Goal: Information Seeking & Learning: Find specific fact

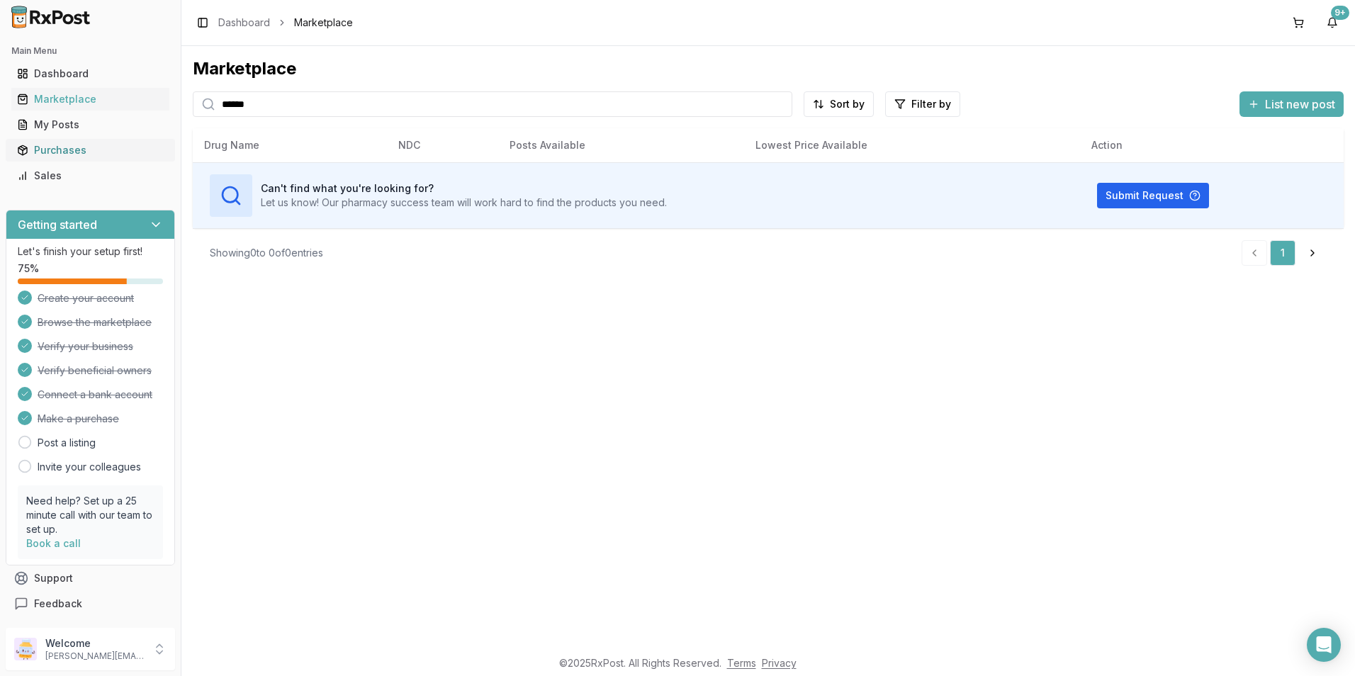
click at [75, 146] on div "Purchases" at bounding box center [90, 150] width 147 height 14
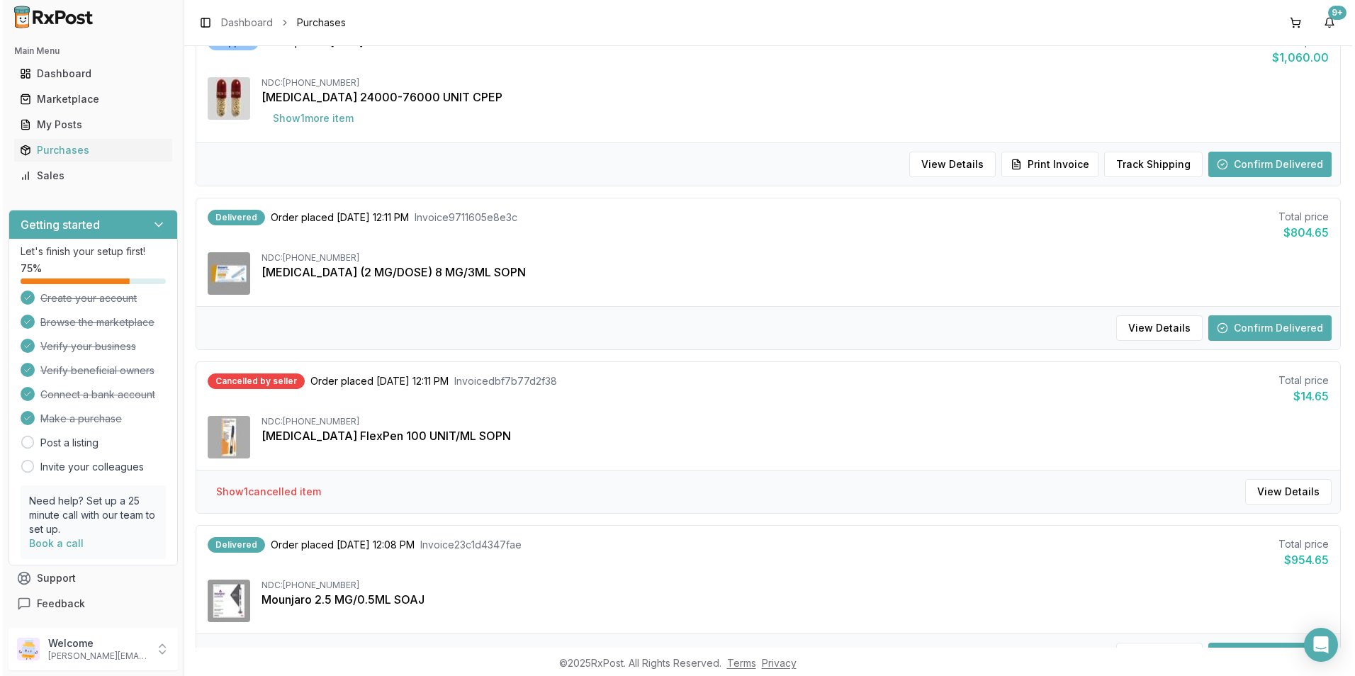
scroll to position [709, 0]
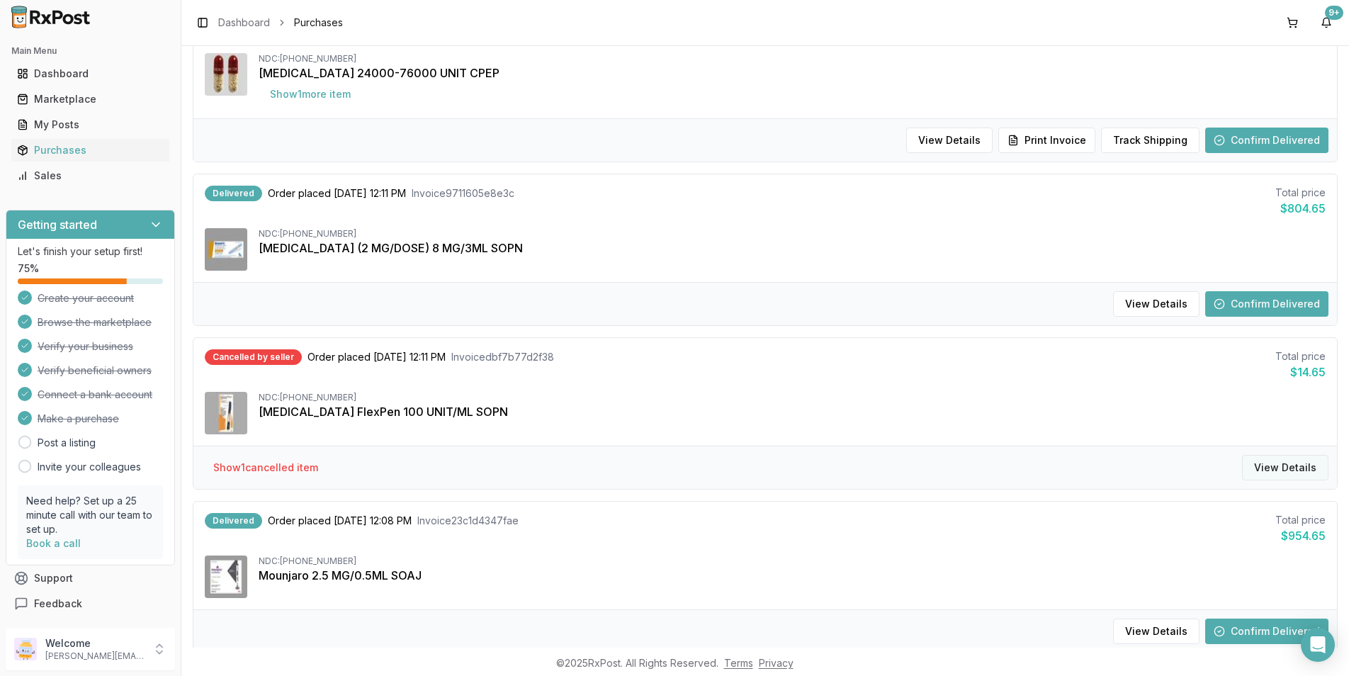
click at [1274, 464] on button "View Details" at bounding box center [1285, 468] width 86 height 26
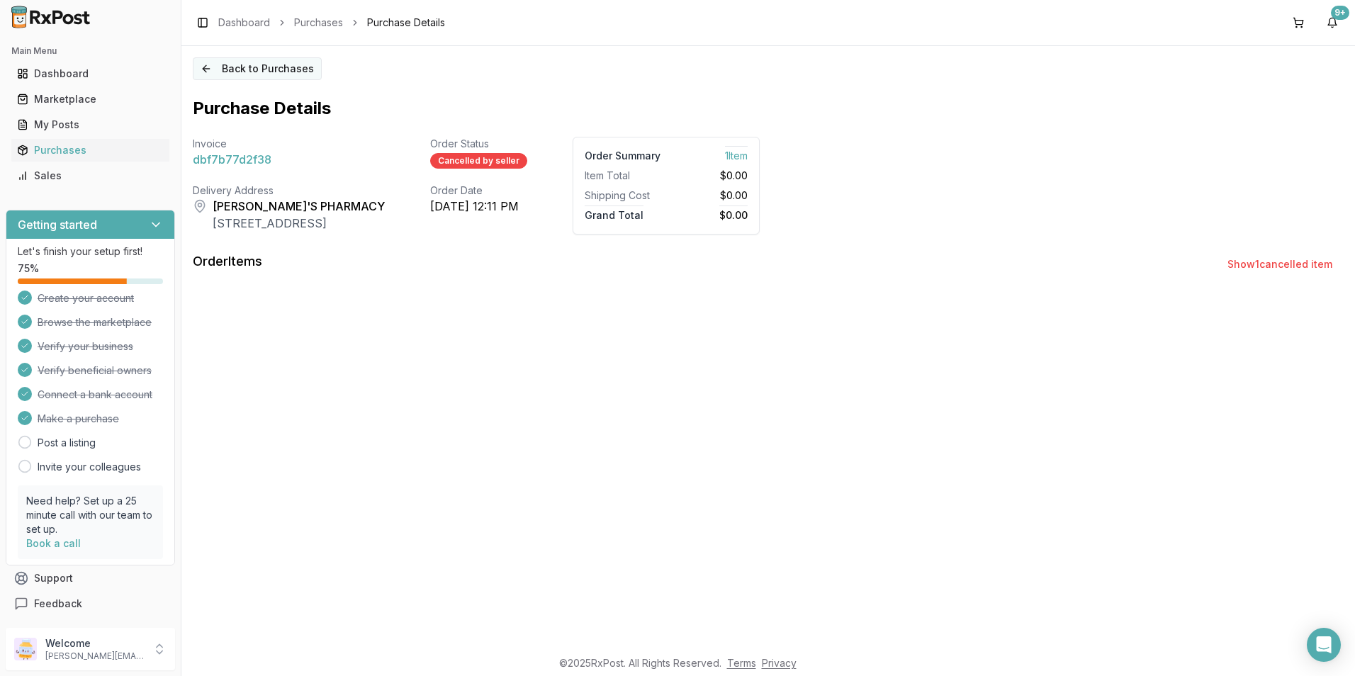
click at [232, 71] on button "Back to Purchases" at bounding box center [257, 68] width 129 height 23
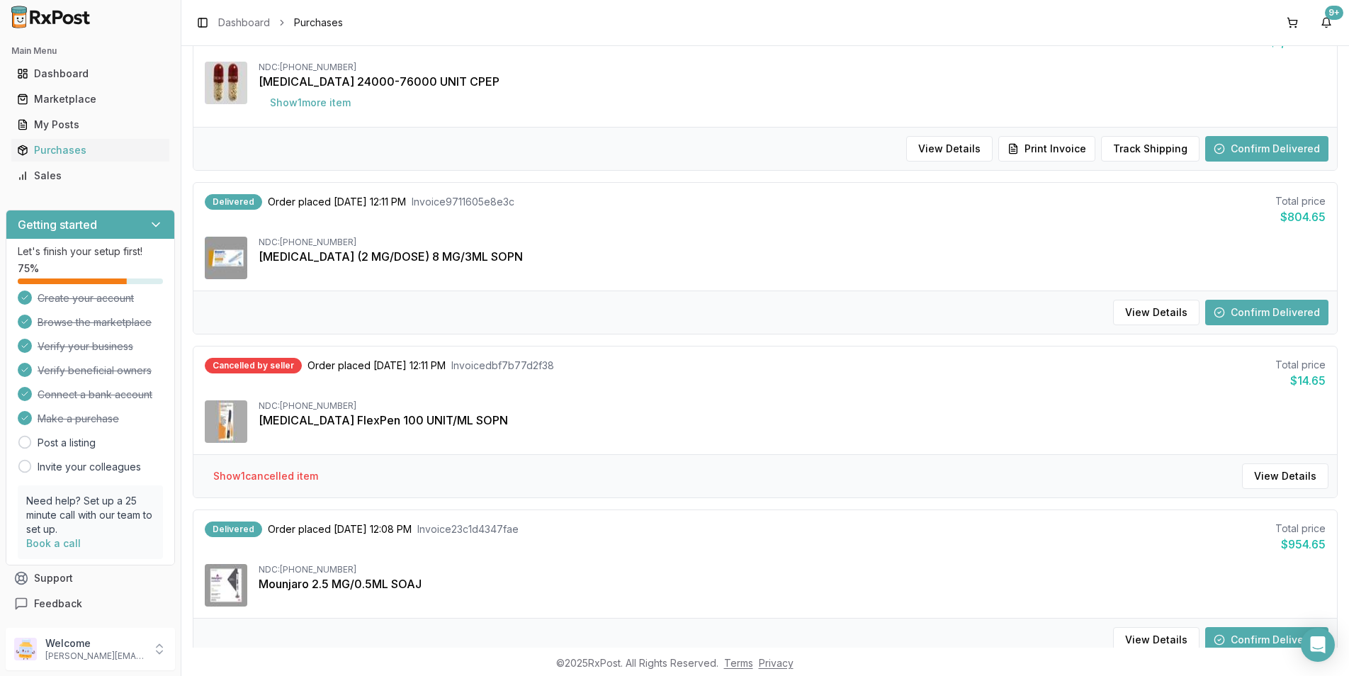
scroll to position [709, 0]
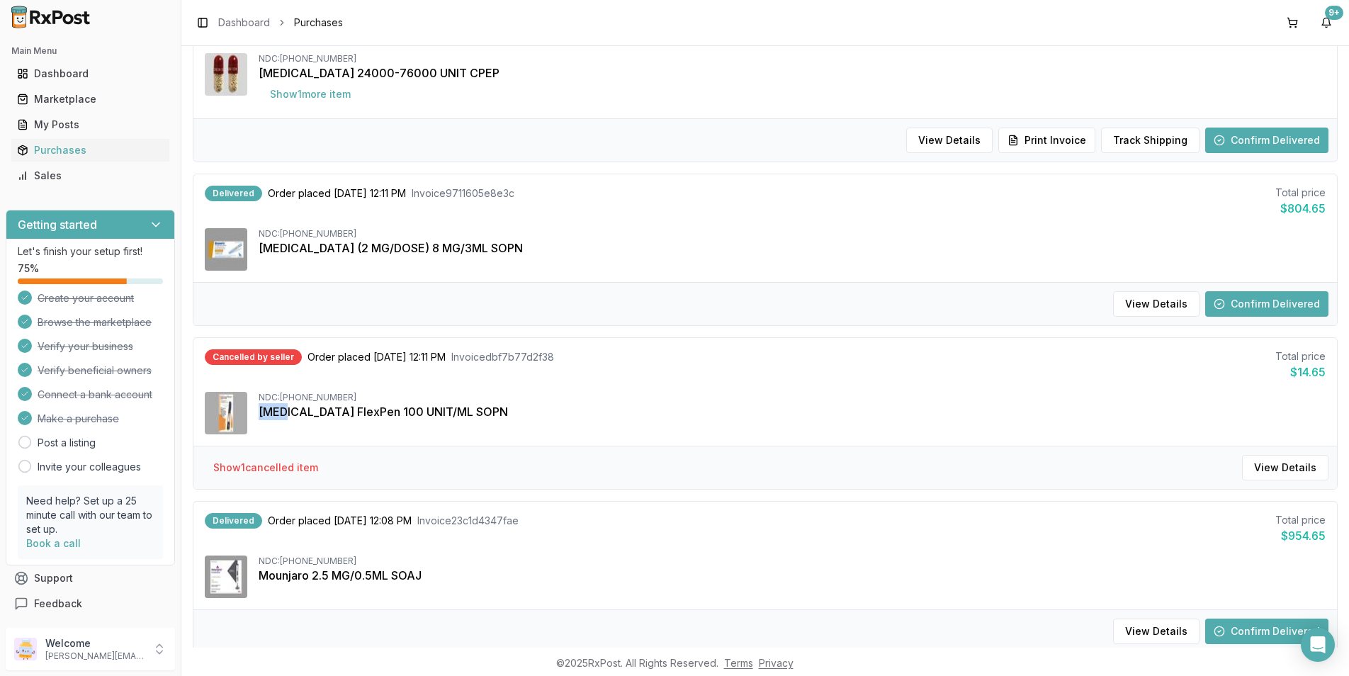
drag, startPoint x: 257, startPoint y: 410, endPoint x: 279, endPoint y: 416, distance: 23.4
click at [279, 416] on div "NDC: [PHONE_NUMBER] [MEDICAL_DATA] FlexPen 100 UNIT/ML SOPN" at bounding box center [765, 413] width 1121 height 43
drag, startPoint x: 279, startPoint y: 416, endPoint x: 280, endPoint y: 396, distance: 19.9
click at [280, 396] on div "NDC: [PHONE_NUMBER]" at bounding box center [792, 397] width 1067 height 11
drag, startPoint x: 281, startPoint y: 396, endPoint x: 345, endPoint y: 399, distance: 63.9
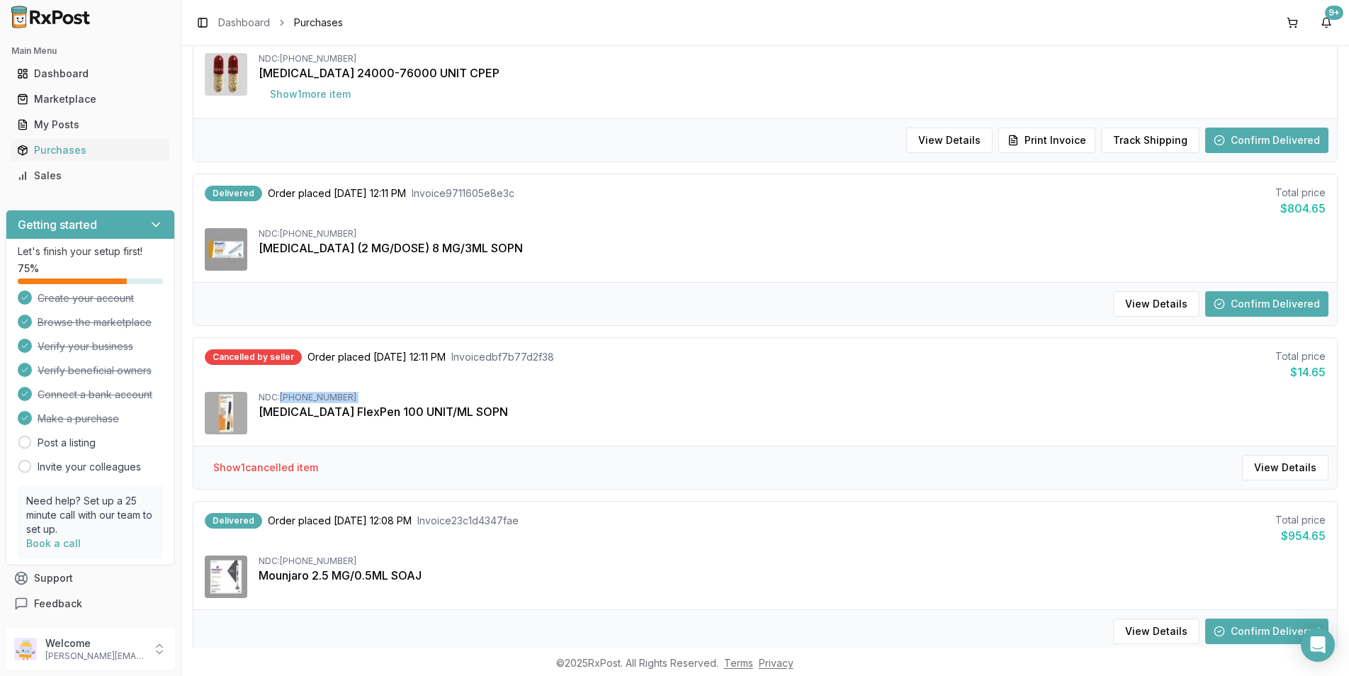
click at [345, 399] on div "NDC: [PHONE_NUMBER]" at bounding box center [792, 397] width 1067 height 11
drag, startPoint x: 345, startPoint y: 399, endPoint x: 328, endPoint y: 398, distance: 17.1
copy div "[PHONE_NUMBER]"
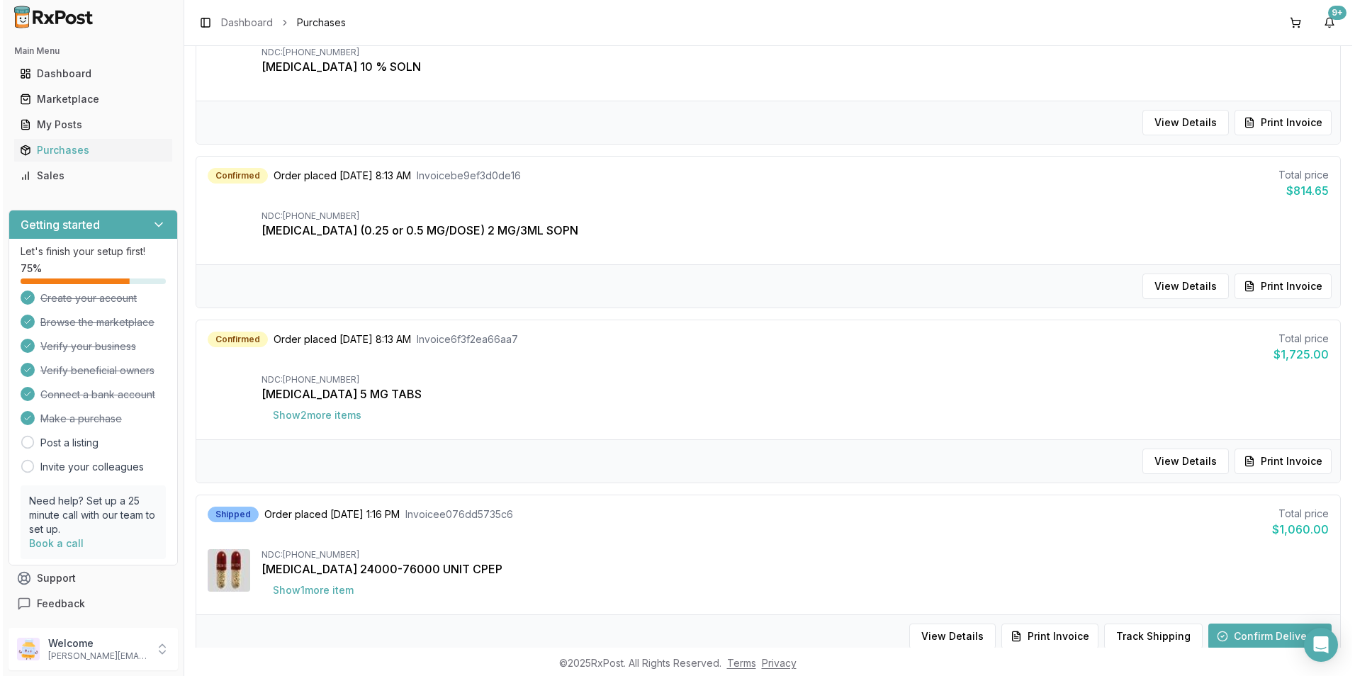
scroll to position [0, 0]
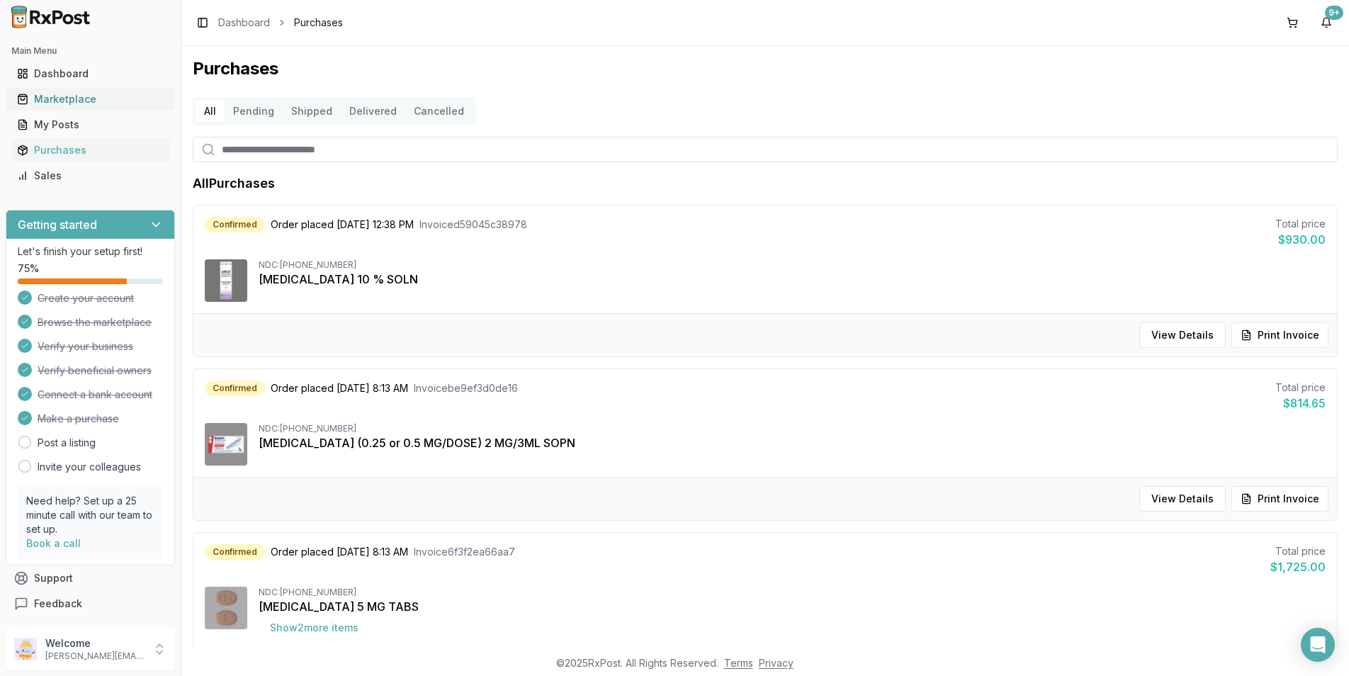
click at [90, 103] on div "Marketplace" at bounding box center [90, 99] width 147 height 14
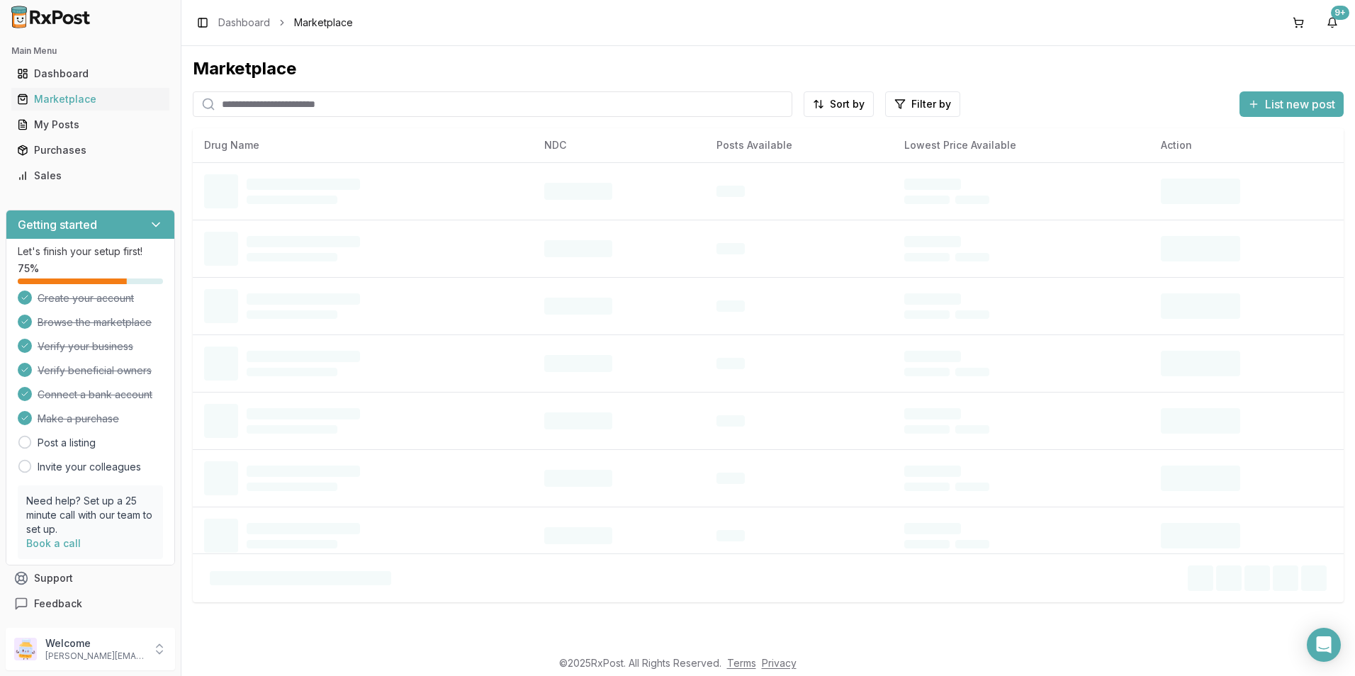
click at [285, 106] on input "search" at bounding box center [493, 104] width 600 height 26
paste input "**********"
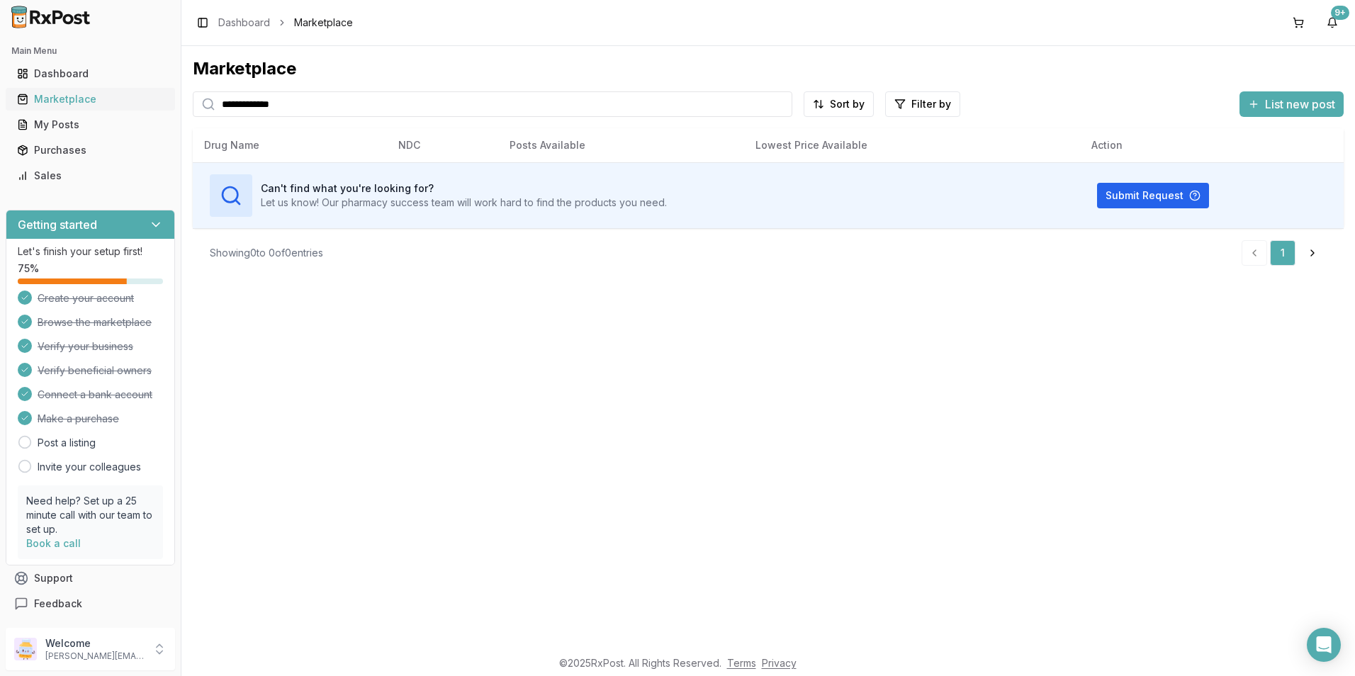
type input "**********"
click at [62, 100] on div "Marketplace" at bounding box center [90, 99] width 147 height 14
